Goal: Task Accomplishment & Management: Complete application form

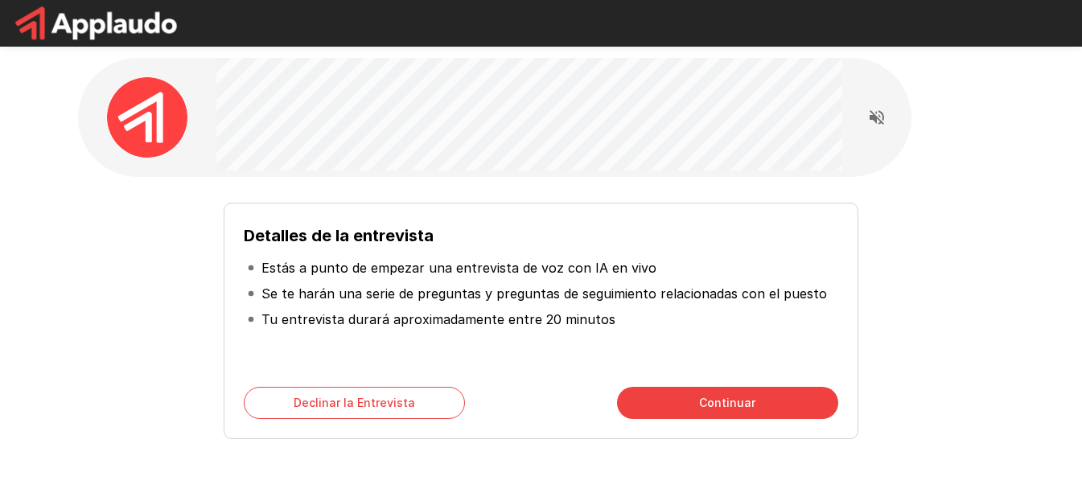
click at [536, 182] on div "Detalles de la entrevista Estás a punto de empezar una entrevista de voz con IA…" at bounding box center [541, 287] width 965 height 574
click at [976, 257] on div "Detalles de la entrevista Estás a punto de empezar una entrevista de voz con IA…" at bounding box center [541, 287] width 965 height 574
click at [753, 409] on button "Continuar" at bounding box center [727, 403] width 221 height 32
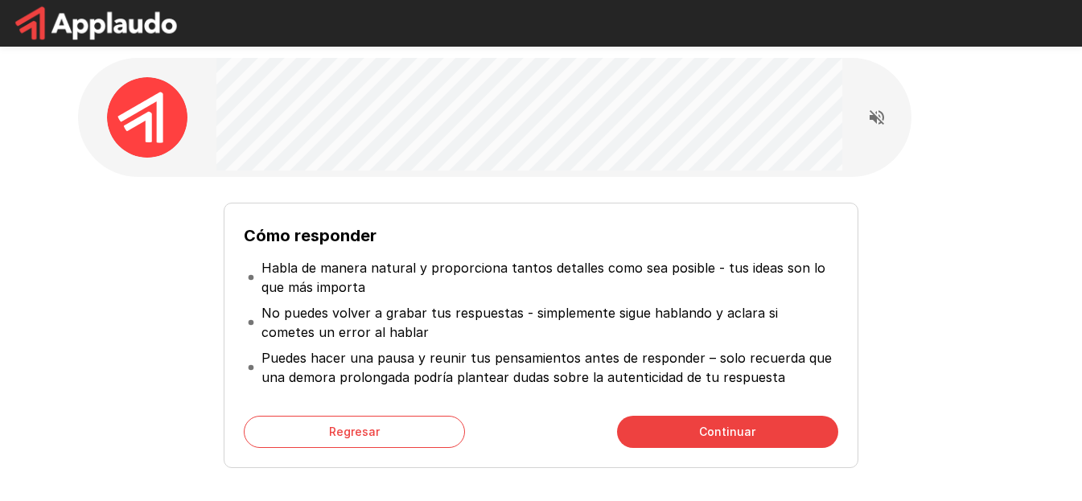
click at [411, 266] on p "Habla de manera natural y proporciona tantos detalles como sea posible - tus id…" at bounding box center [547, 277] width 573 height 39
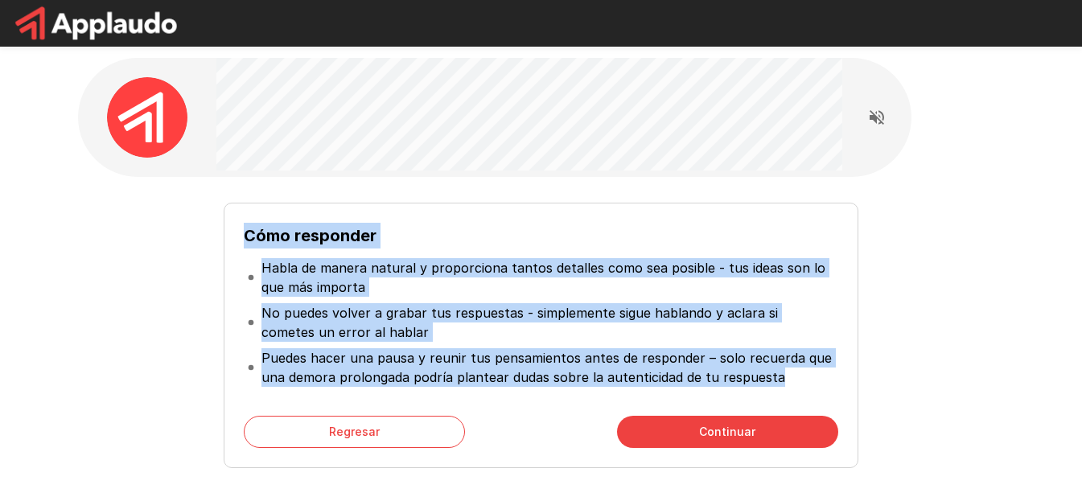
drag, startPoint x: 244, startPoint y: 232, endPoint x: 818, endPoint y: 401, distance: 597.8
click at [818, 401] on div "Cómo responder Habla de manera natural y proporciona tantos detalles como sea p…" at bounding box center [541, 335] width 634 height 265
copy div "Cómo responder Habla de manera natural y proporciona tantos detalles como sea p…"
click at [735, 428] on button "Continuar" at bounding box center [727, 432] width 221 height 32
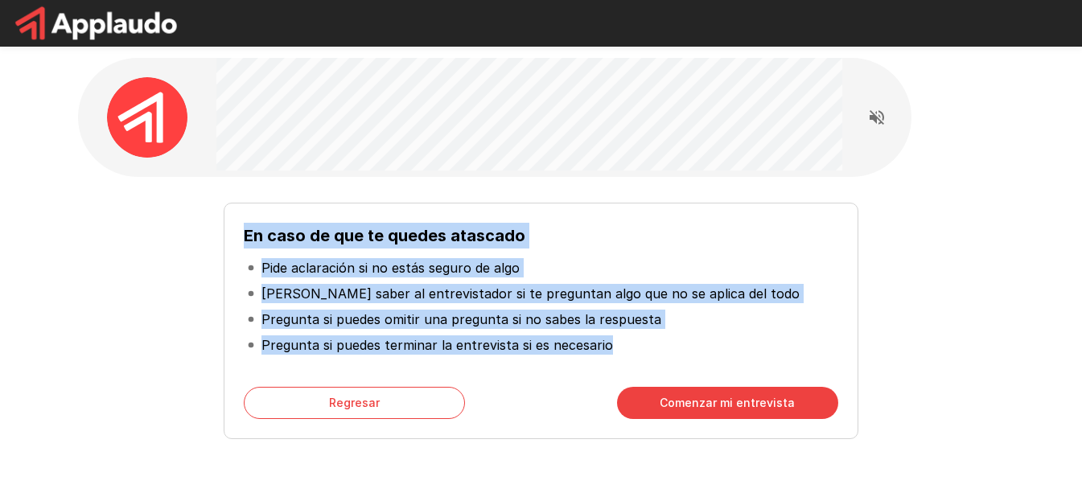
drag, startPoint x: 245, startPoint y: 232, endPoint x: 619, endPoint y: 343, distance: 390.1
click at [619, 343] on div "En caso de que te quedes atascado Pide aclaración si no estás seguro de algo Ha…" at bounding box center [541, 295] width 594 height 145
copy div "En caso de que te quedes atascado Pide aclaración si no estás seguro de algo Ha…"
click at [756, 405] on button "Comenzar mi entrevista" at bounding box center [727, 403] width 221 height 32
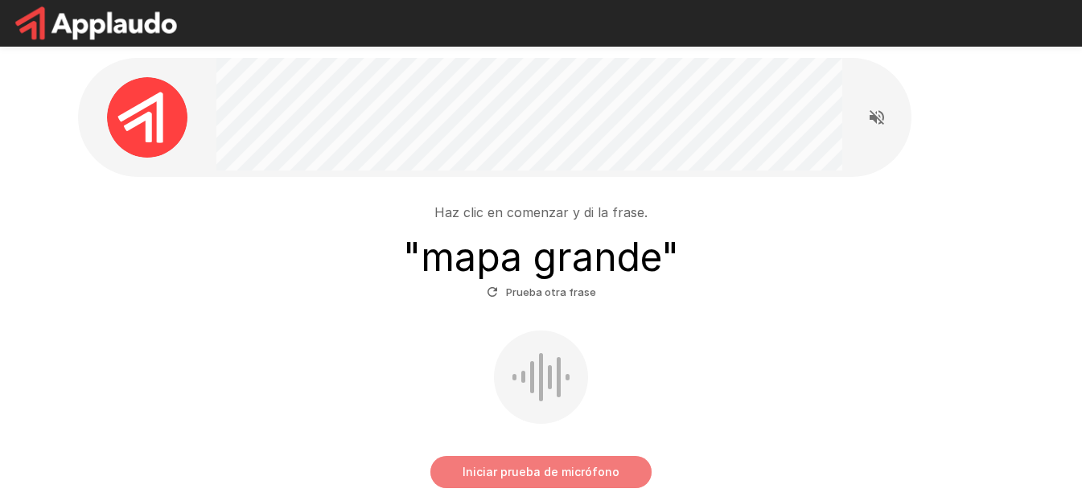
click at [590, 467] on button "Iniciar prueba de micrófono" at bounding box center [540, 472] width 221 height 32
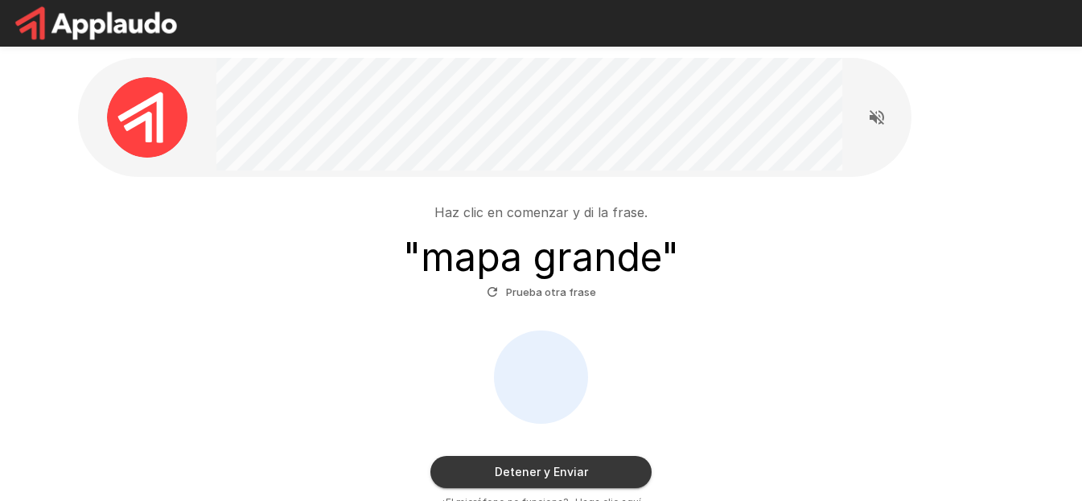
click at [605, 468] on button "Detener y Enviar" at bounding box center [540, 472] width 221 height 32
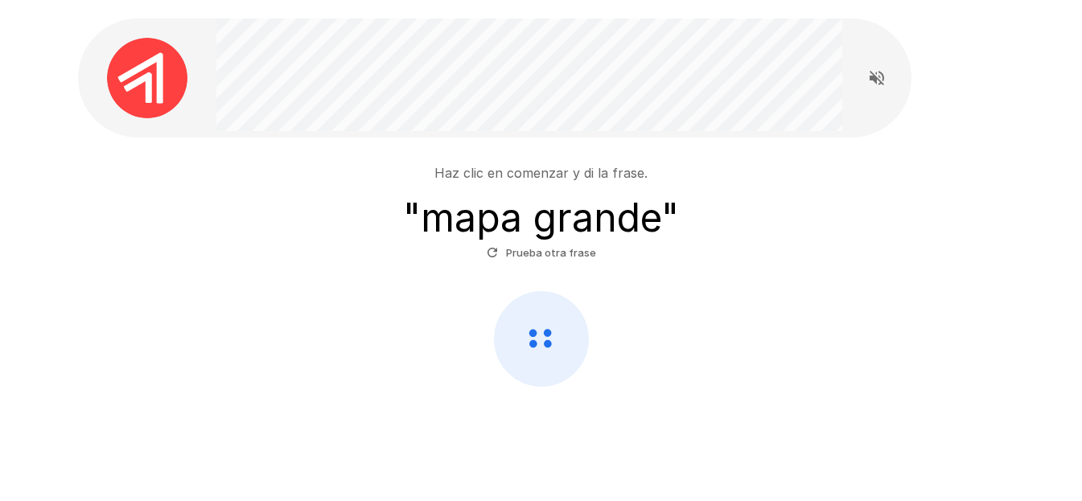
scroll to position [60, 0]
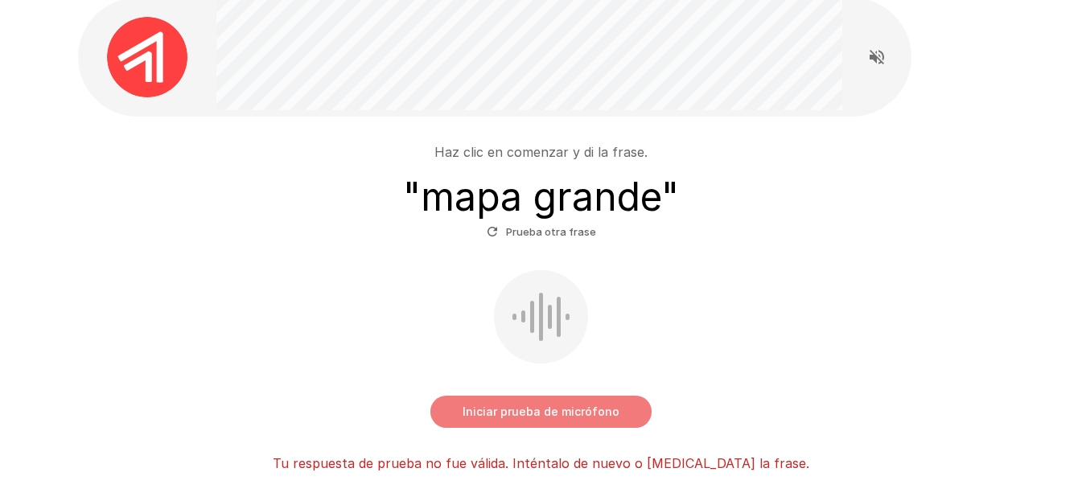
click at [565, 405] on button "Iniciar prueba de micrófono" at bounding box center [540, 412] width 221 height 32
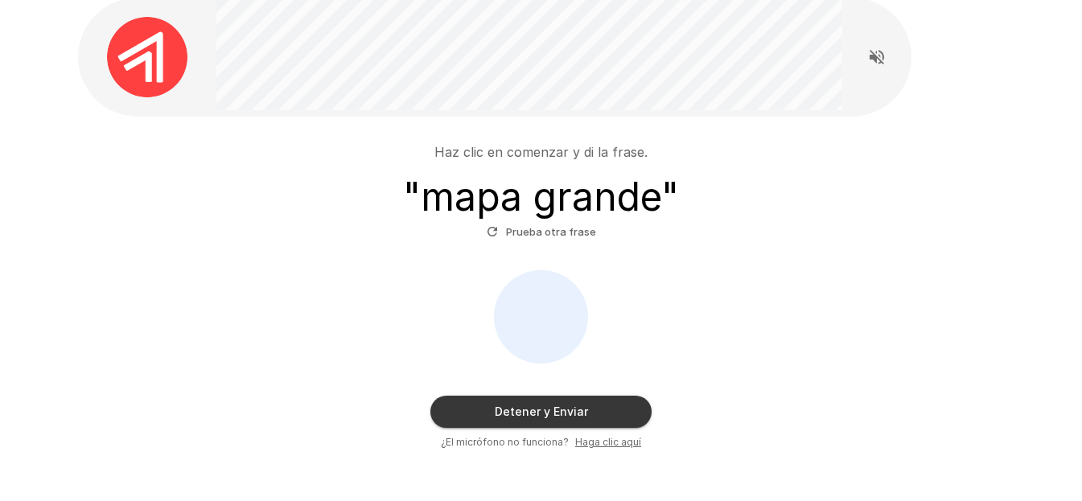
click at [597, 406] on button "Detener y Enviar" at bounding box center [540, 412] width 221 height 32
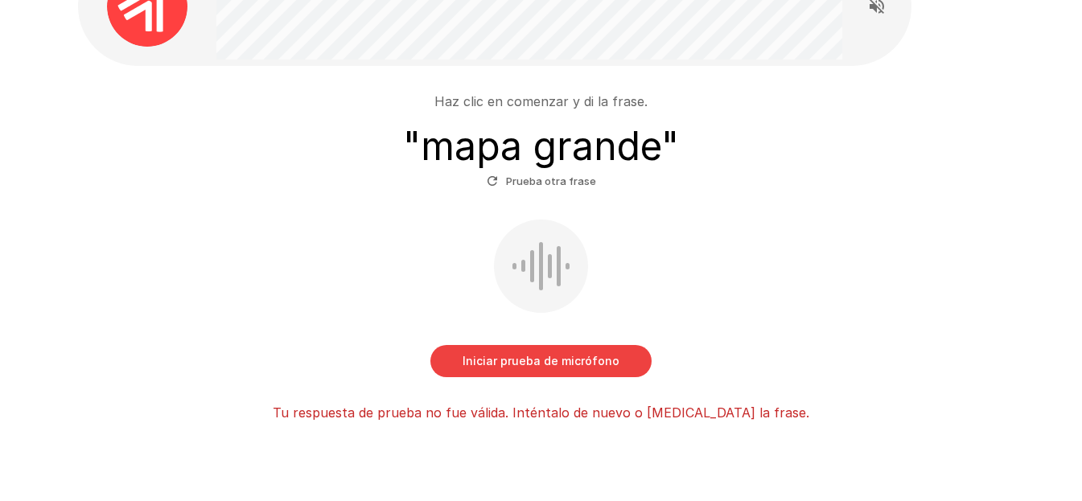
scroll to position [167, 0]
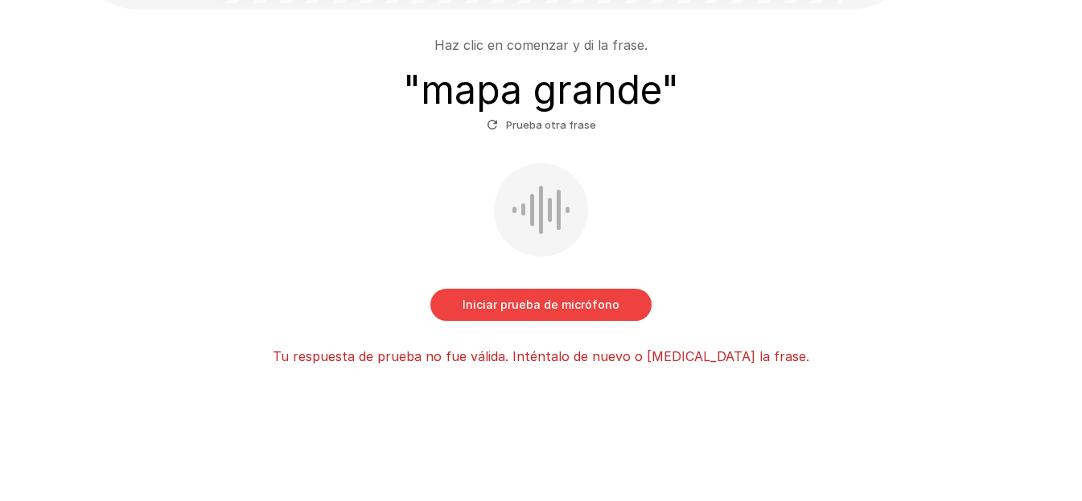
click at [534, 316] on button "Iniciar prueba de micrófono" at bounding box center [540, 305] width 221 height 32
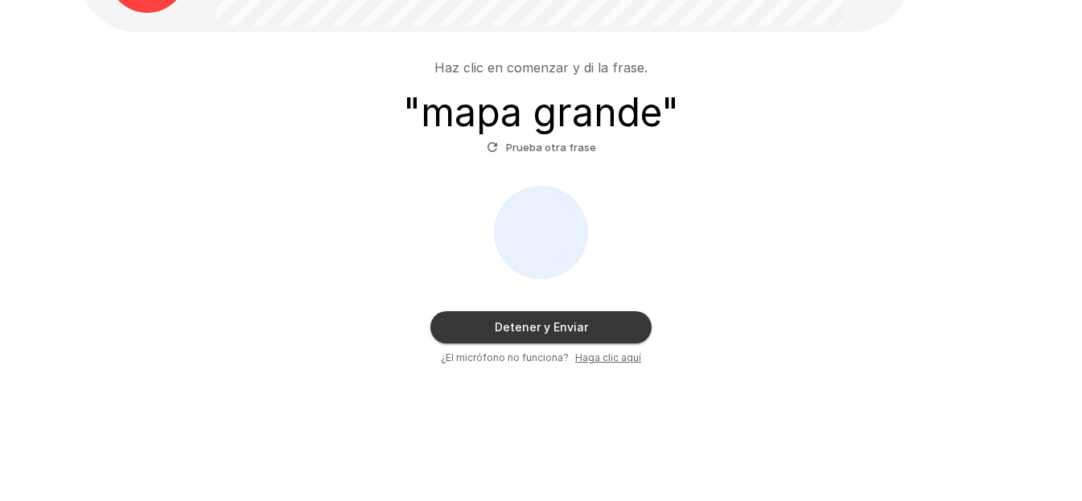
scroll to position [145, 0]
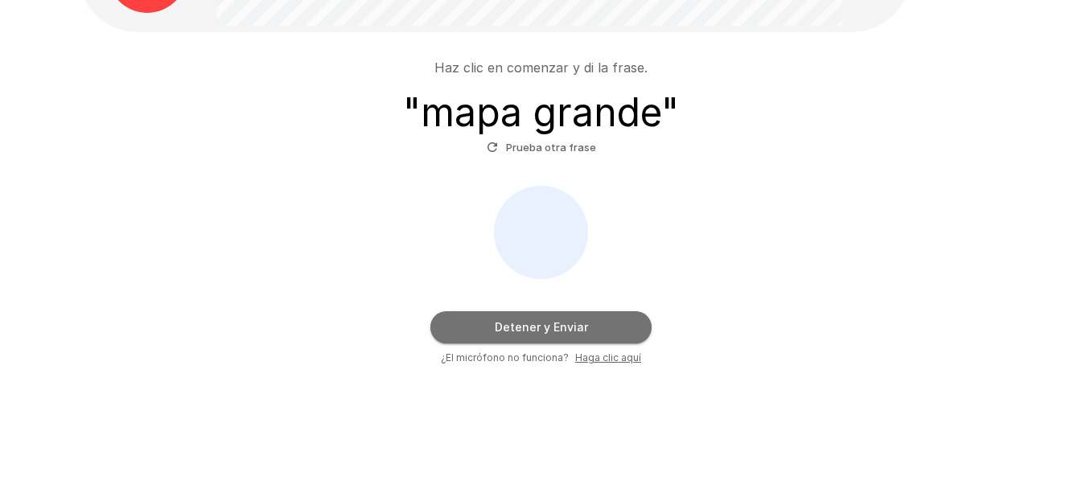
click at [549, 329] on button "Detener y Enviar" at bounding box center [540, 327] width 221 height 32
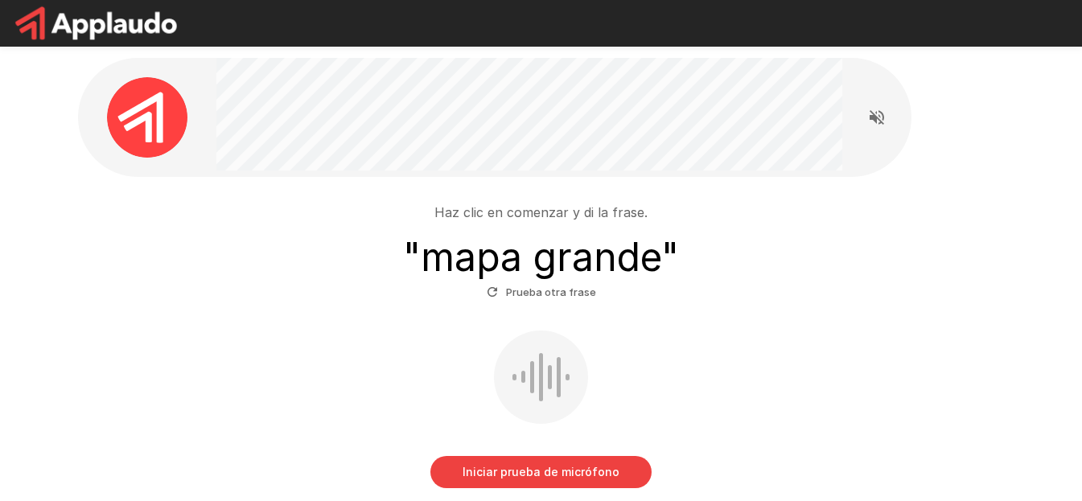
scroll to position [167, 0]
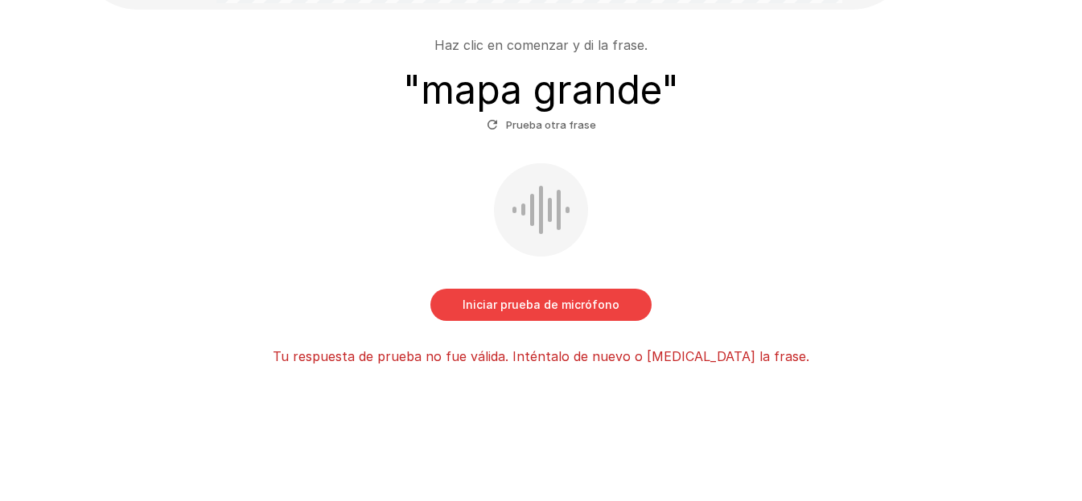
click at [537, 323] on div "Haz clic en comenzar y di la frase. " mapa grande " Prueba otra frase Iniciar p…" at bounding box center [541, 194] width 914 height 343
click at [549, 306] on button "Iniciar prueba de micrófono" at bounding box center [540, 305] width 221 height 32
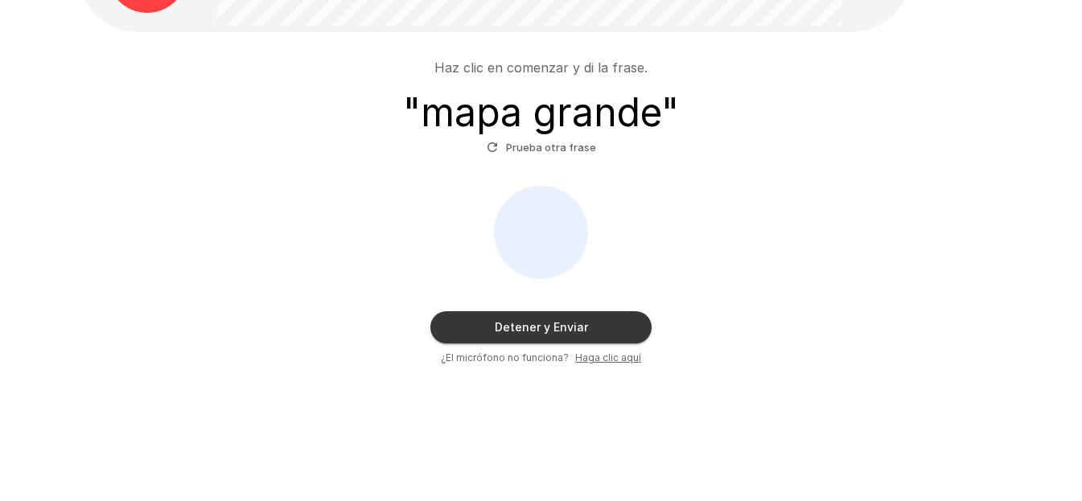
click at [547, 335] on button "Detener y Enviar" at bounding box center [540, 327] width 221 height 32
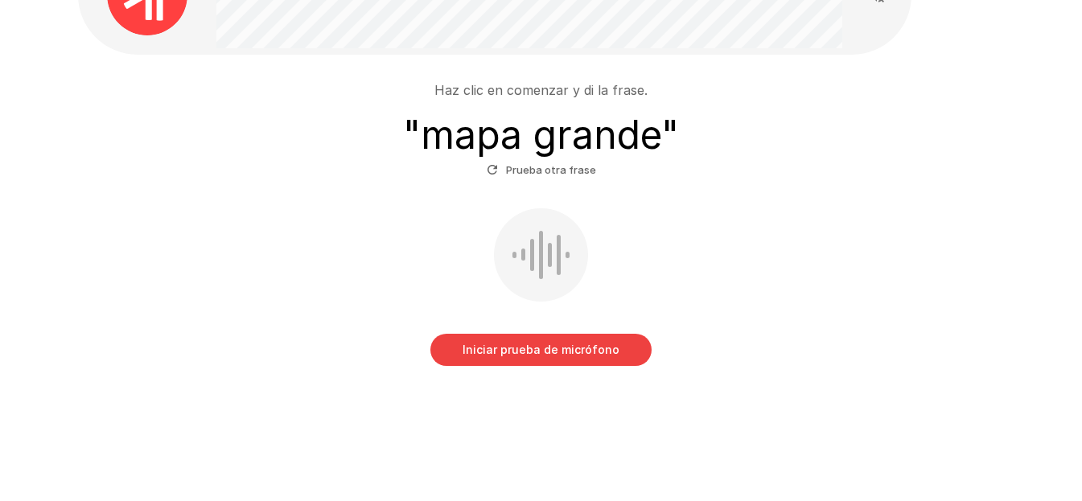
scroll to position [60, 0]
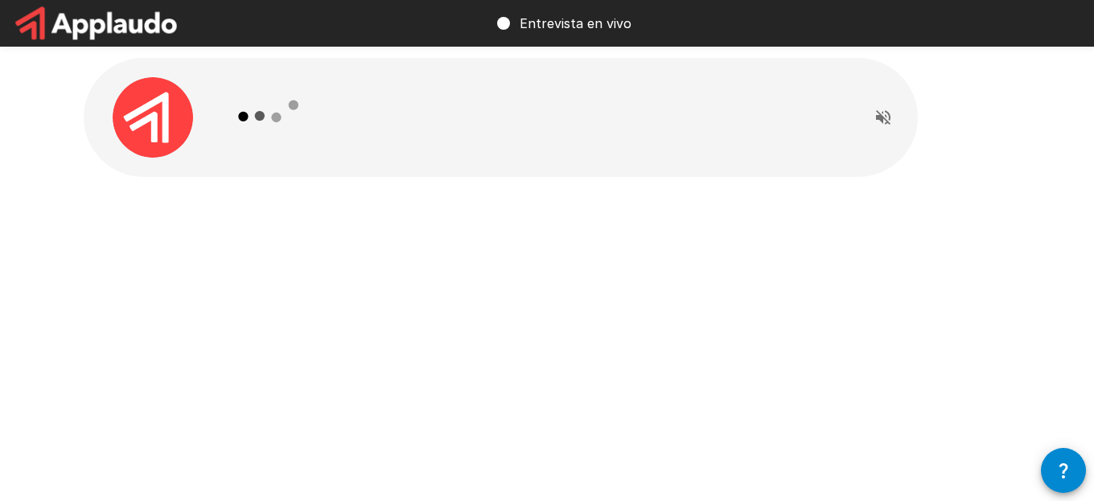
click at [764, 331] on div "Entrevista en vivo" at bounding box center [547, 250] width 1094 height 501
drag, startPoint x: 507, startPoint y: 103, endPoint x: 821, endPoint y: 92, distance: 314.7
click at [509, 103] on div at bounding box center [536, 117] width 626 height 119
click at [893, 109] on button "Read questions aloud" at bounding box center [883, 117] width 32 height 32
click at [886, 111] on icon "Stop reading questions aloud" at bounding box center [882, 117] width 19 height 19
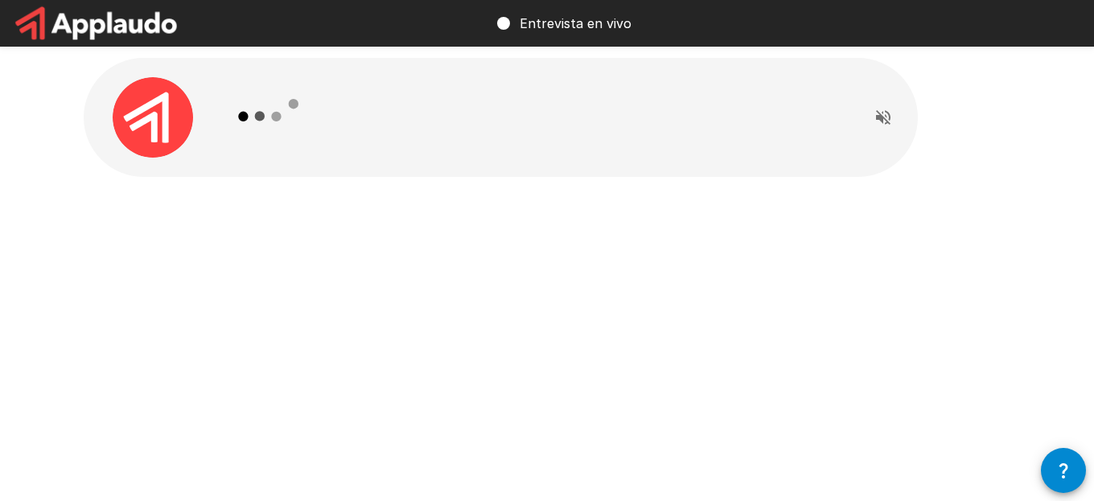
click at [348, 142] on div at bounding box center [536, 117] width 626 height 119
click at [250, 117] on icon at bounding box center [269, 116] width 93 height 93
click at [150, 127] on img at bounding box center [153, 117] width 80 height 80
click at [508, 118] on div at bounding box center [536, 117] width 626 height 119
click at [317, 89] on div at bounding box center [536, 117] width 626 height 119
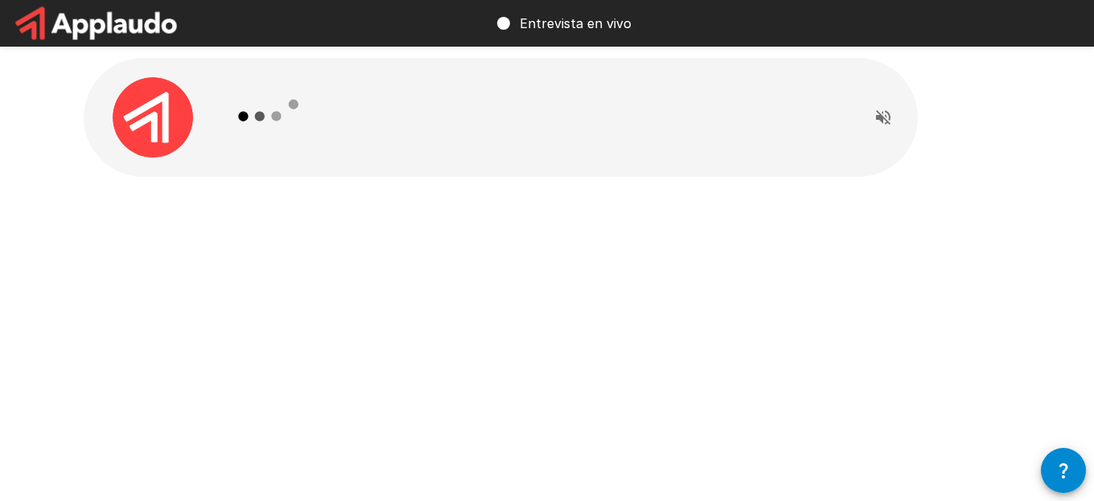
click at [142, 125] on img at bounding box center [153, 117] width 80 height 80
drag, startPoint x: 73, startPoint y: 17, endPoint x: 376, endPoint y: 17, distance: 302.4
click at [74, 18] on img at bounding box center [96, 23] width 193 height 47
click at [556, 16] on p "Entrevista en vivo" at bounding box center [576, 23] width 112 height 19
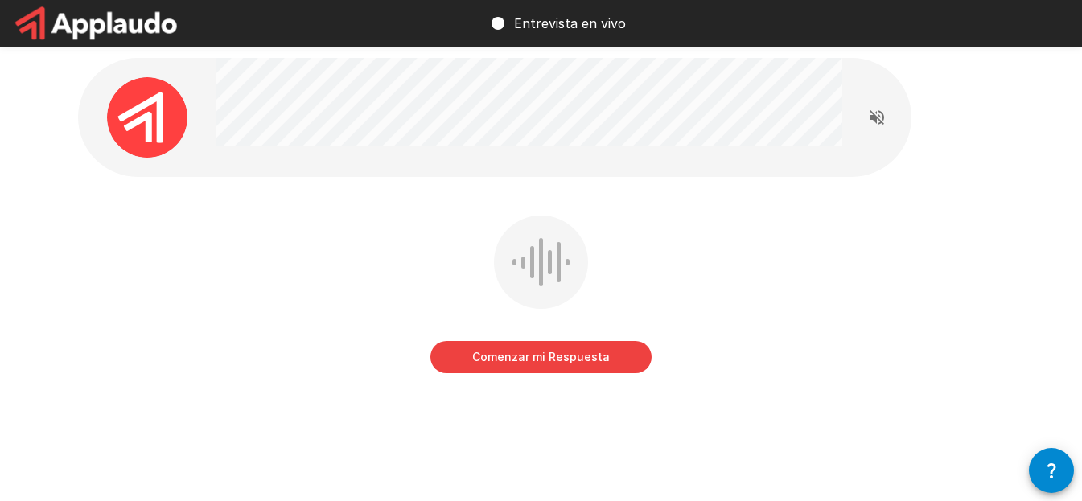
click at [543, 359] on button "Comenzar mi Respuesta" at bounding box center [540, 357] width 221 height 32
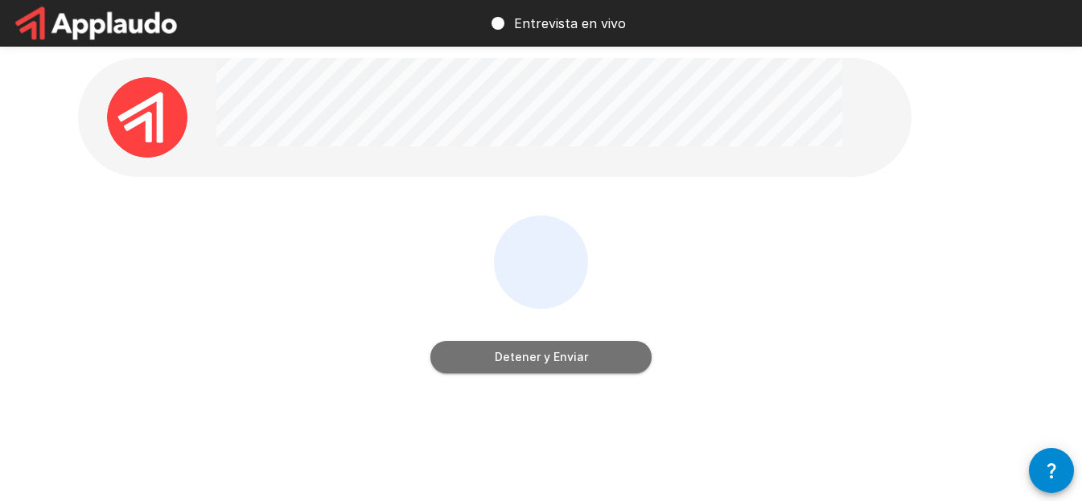
click at [582, 351] on button "Detener y Enviar" at bounding box center [540, 357] width 221 height 32
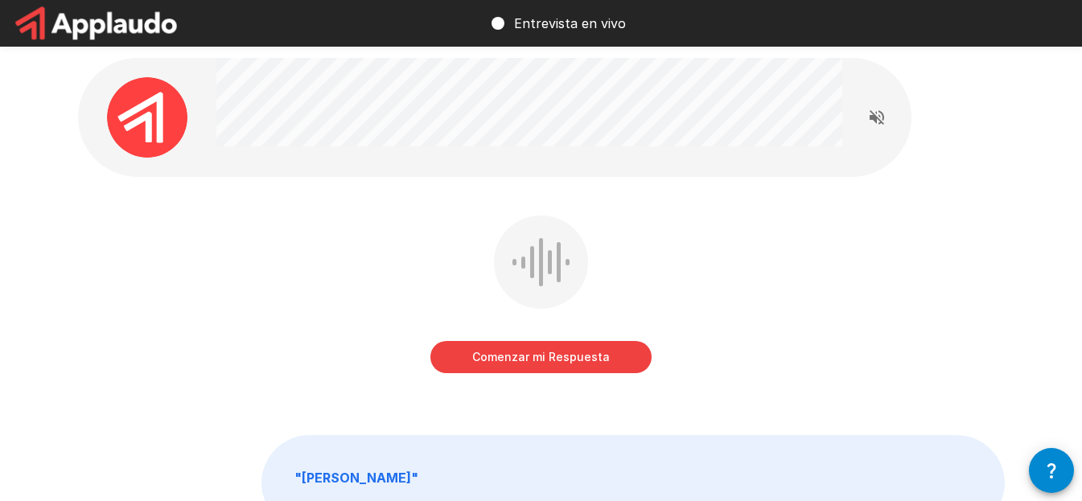
click at [541, 355] on button "Comenzar mi Respuesta" at bounding box center [540, 357] width 221 height 32
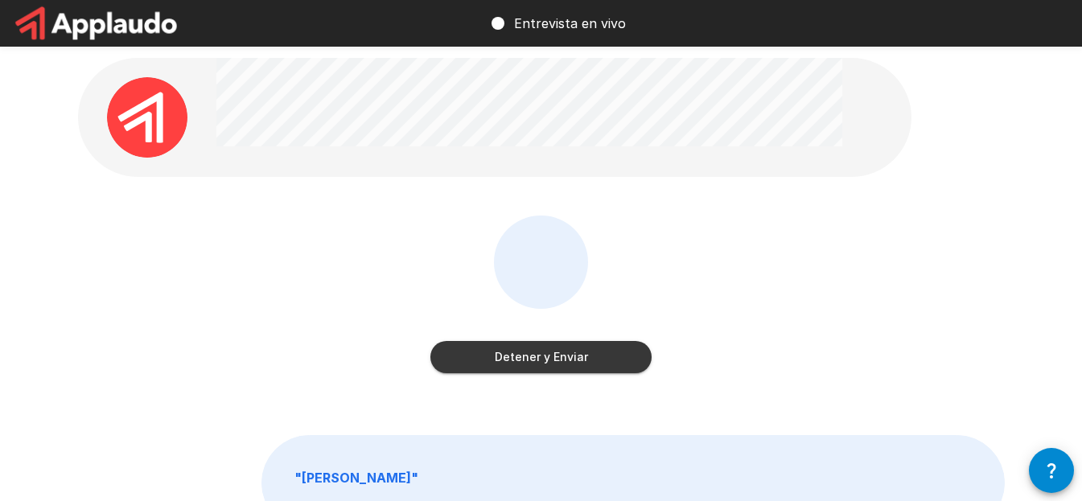
click at [561, 355] on button "Detener y Enviar" at bounding box center [540, 357] width 221 height 32
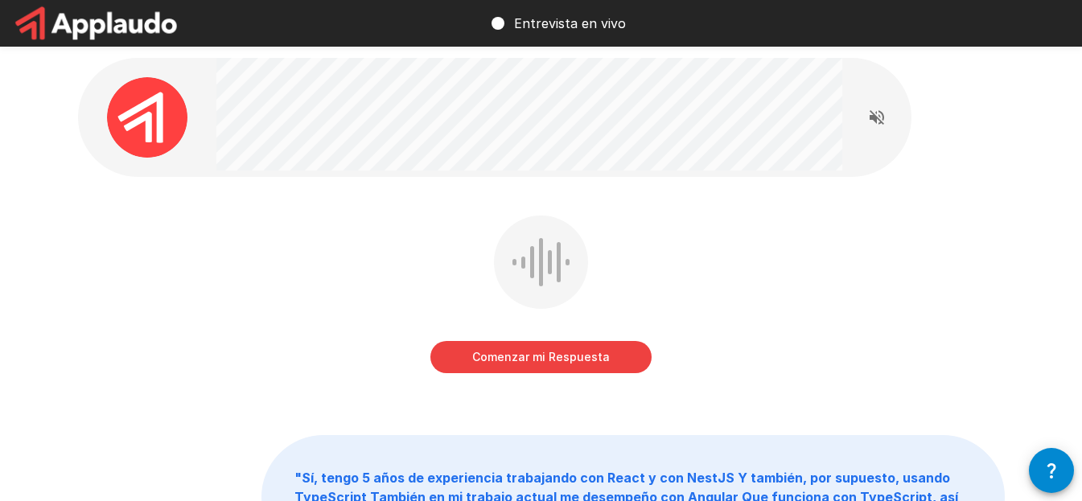
click at [553, 351] on button "Comenzar mi Respuesta" at bounding box center [540, 357] width 221 height 32
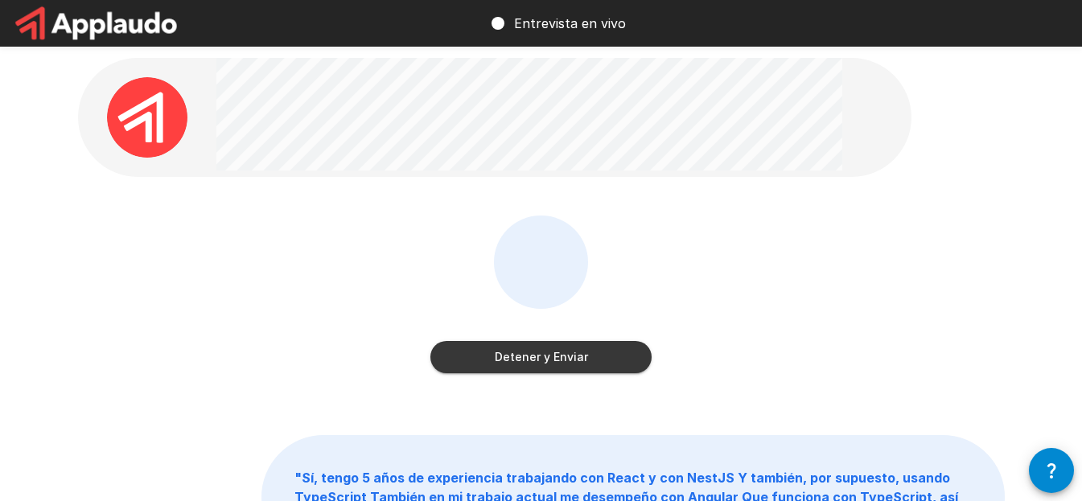
click at [528, 354] on button "Detener y Enviar" at bounding box center [540, 357] width 221 height 32
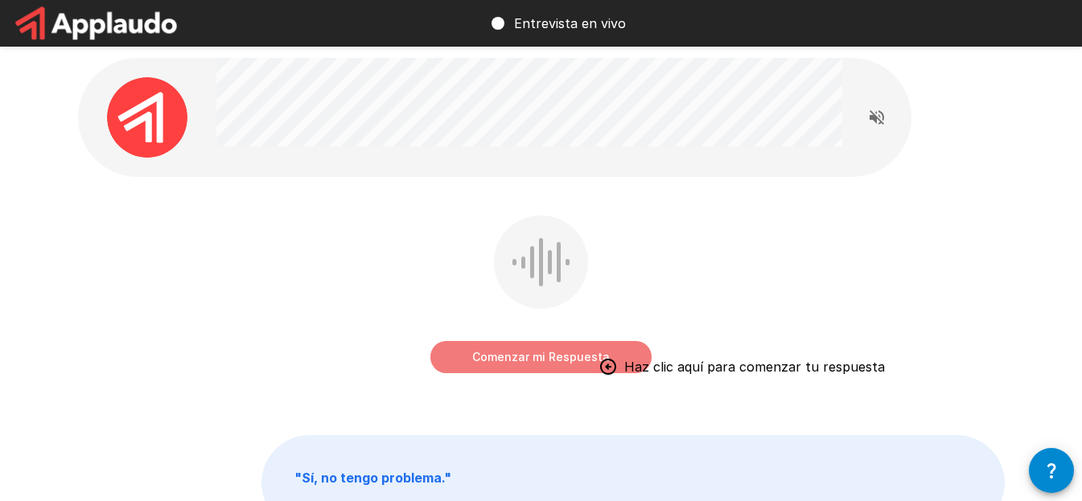
click at [567, 356] on button "Comenzar mi Respuesta" at bounding box center [540, 357] width 221 height 32
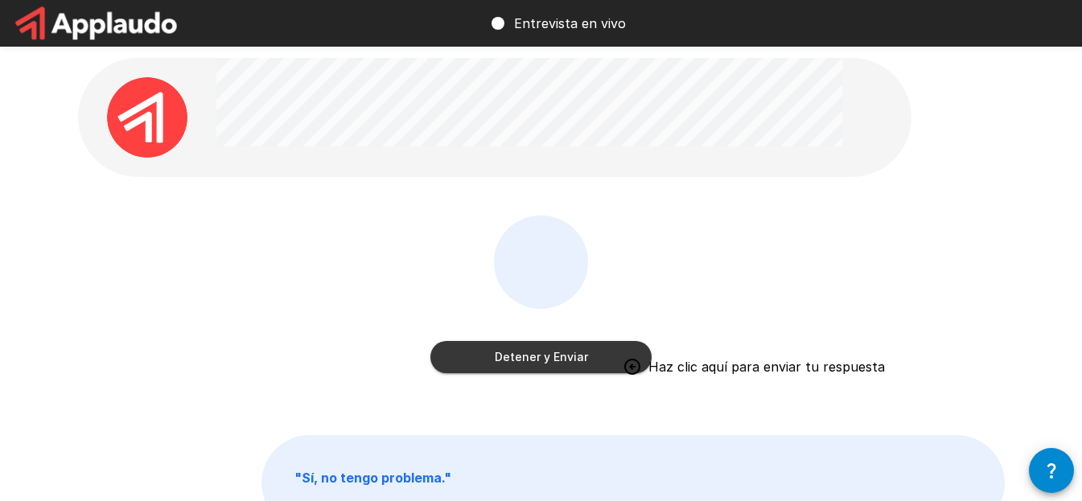
click at [567, 360] on button "Detener y Enviar" at bounding box center [540, 357] width 221 height 32
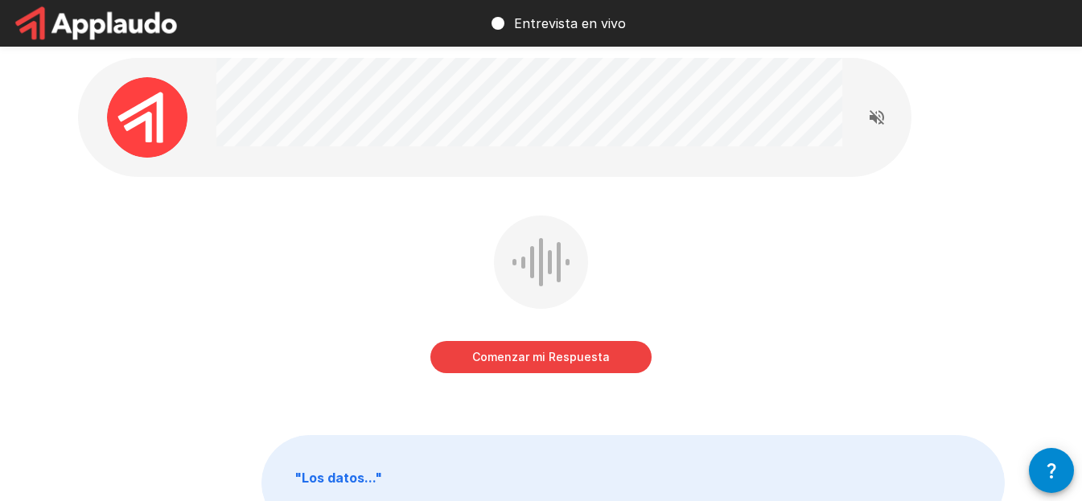
drag, startPoint x: 362, startPoint y: 473, endPoint x: 424, endPoint y: 433, distance: 73.8
click at [366, 470] on b "" Los datos... "" at bounding box center [338, 478] width 88 height 16
click at [864, 115] on button "Read questions aloud" at bounding box center [877, 117] width 32 height 32
click at [1044, 473] on icon "button" at bounding box center [1051, 470] width 19 height 19
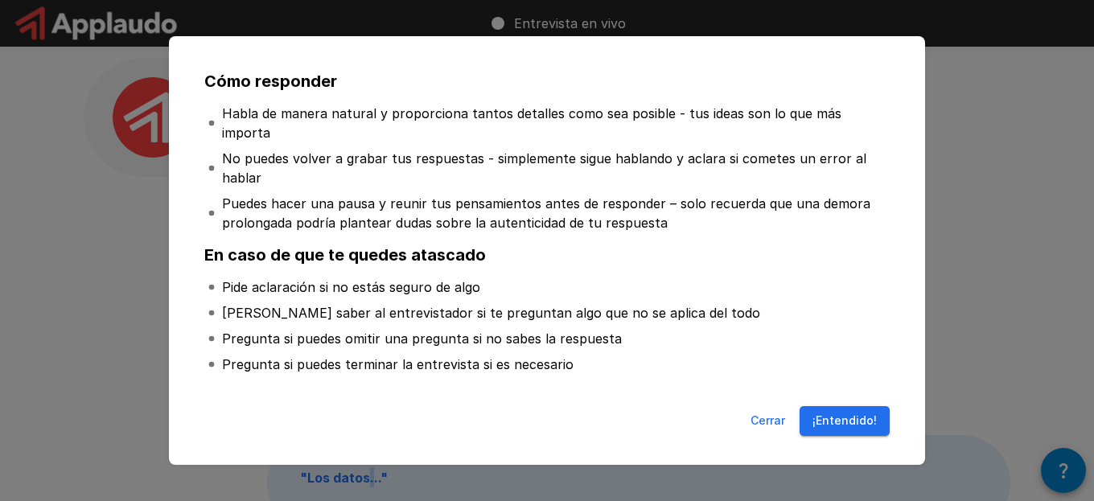
click at [865, 412] on button "¡Entendido!" at bounding box center [844, 421] width 90 height 30
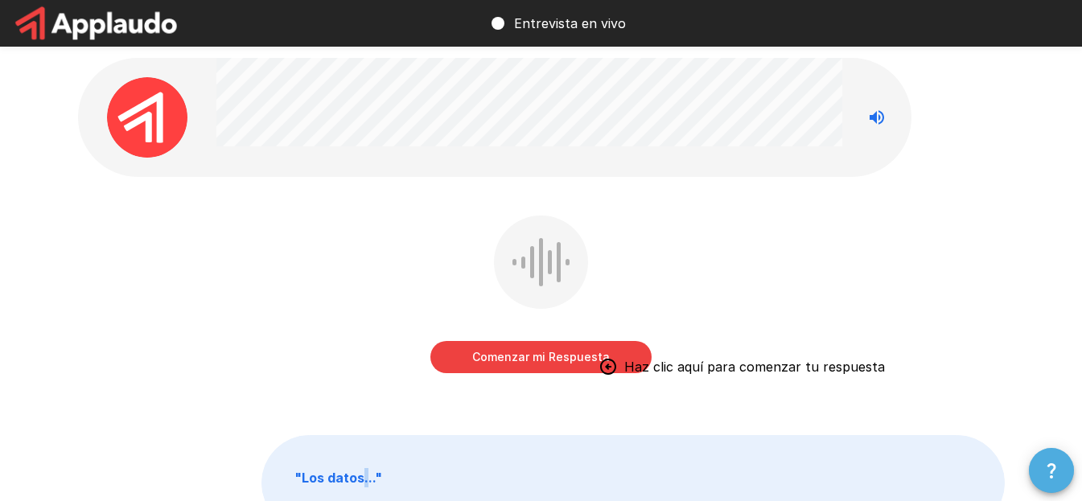
click at [1034, 461] on button "button" at bounding box center [1051, 470] width 45 height 45
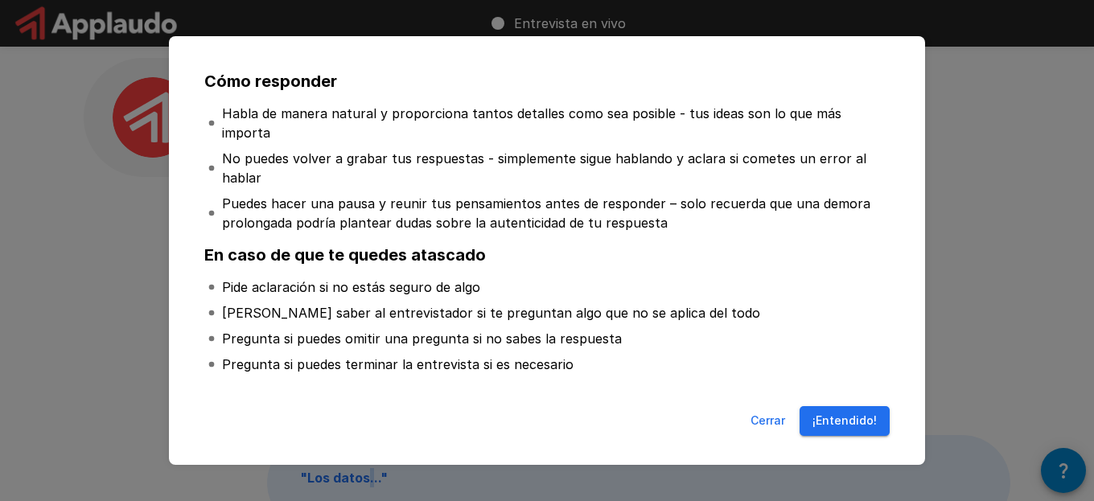
click at [844, 414] on button "¡Entendido!" at bounding box center [844, 421] width 90 height 30
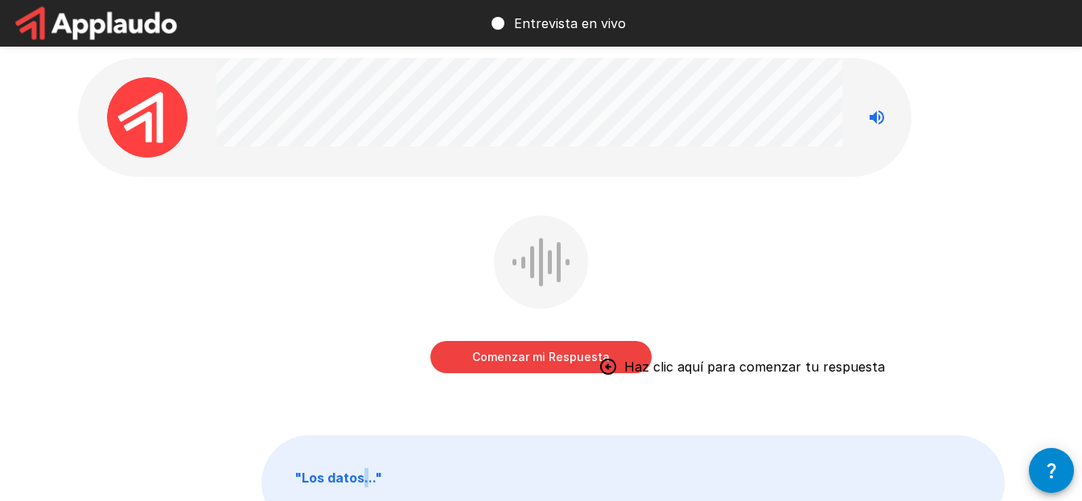
click at [528, 351] on button "Comenzar mi Respuesta" at bounding box center [540, 357] width 221 height 32
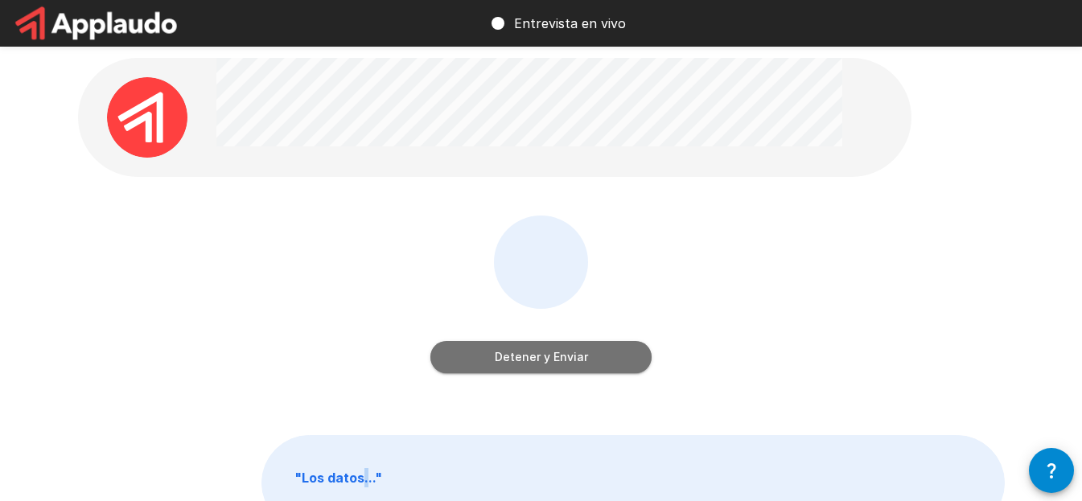
click at [598, 357] on button "Detener y Enviar" at bounding box center [540, 357] width 221 height 32
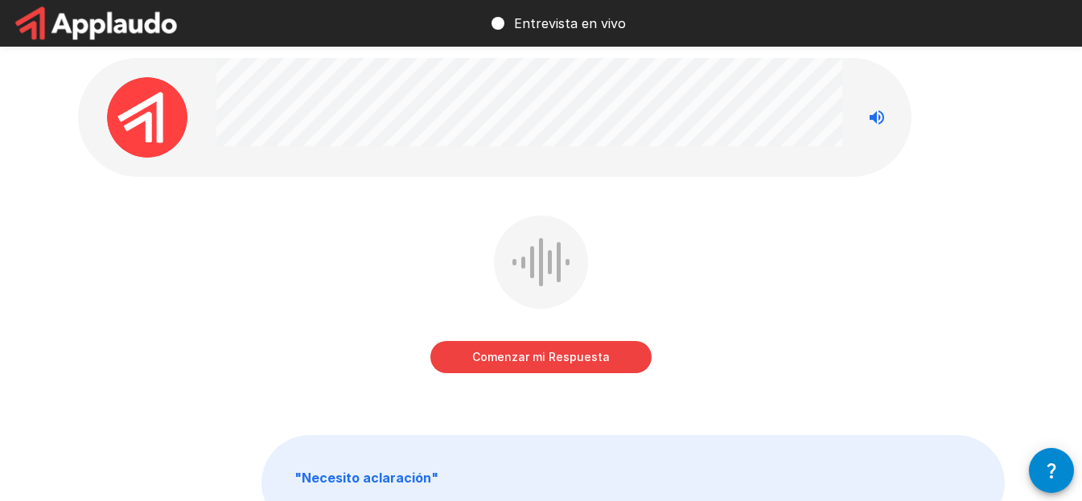
click at [594, 358] on button "Comenzar mi Respuesta" at bounding box center [540, 357] width 221 height 32
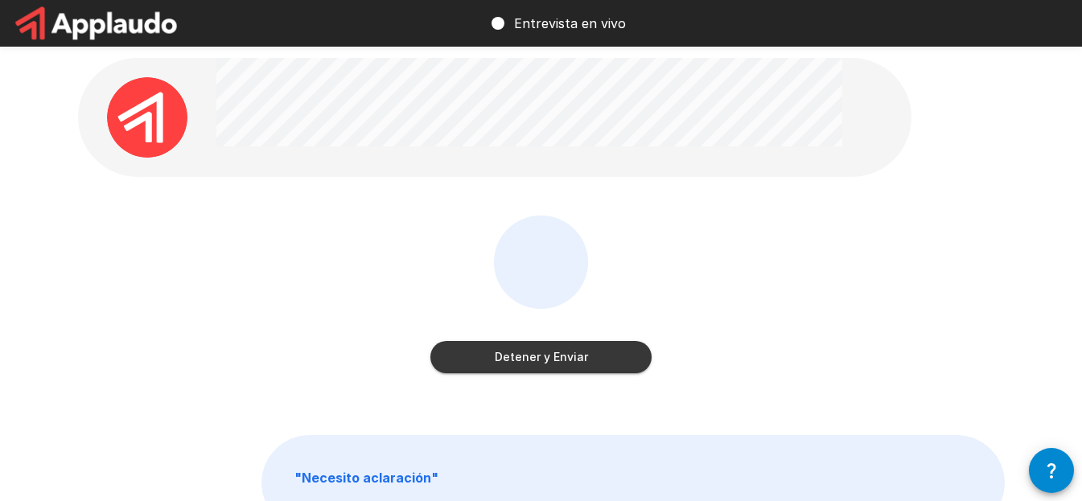
click at [622, 347] on button "Detener y Enviar" at bounding box center [540, 357] width 221 height 32
